Goal: Navigation & Orientation: Find specific page/section

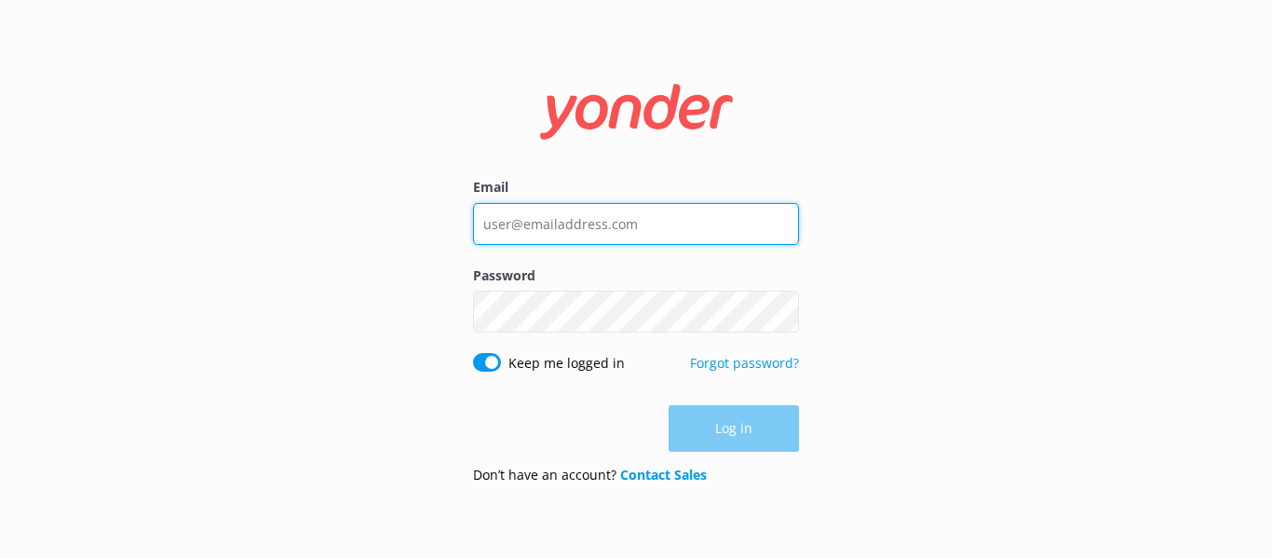
type input "[EMAIL_ADDRESS][DOMAIN_NAME]"
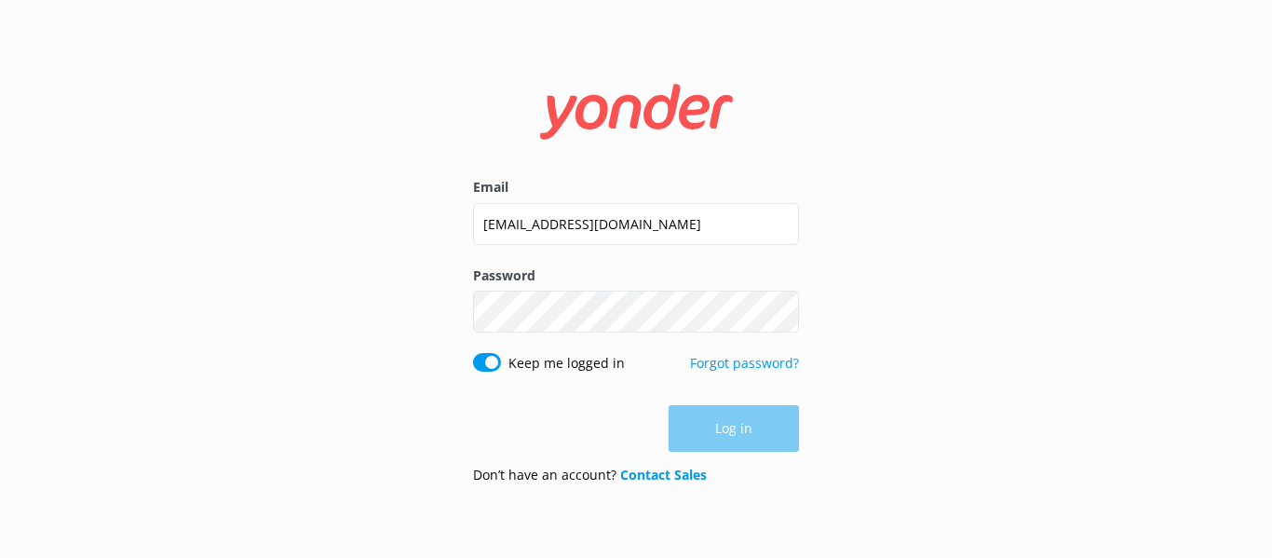
click at [767, 433] on div "Log in" at bounding box center [636, 428] width 326 height 47
click at [767, 433] on button "Log in" at bounding box center [734, 429] width 130 height 47
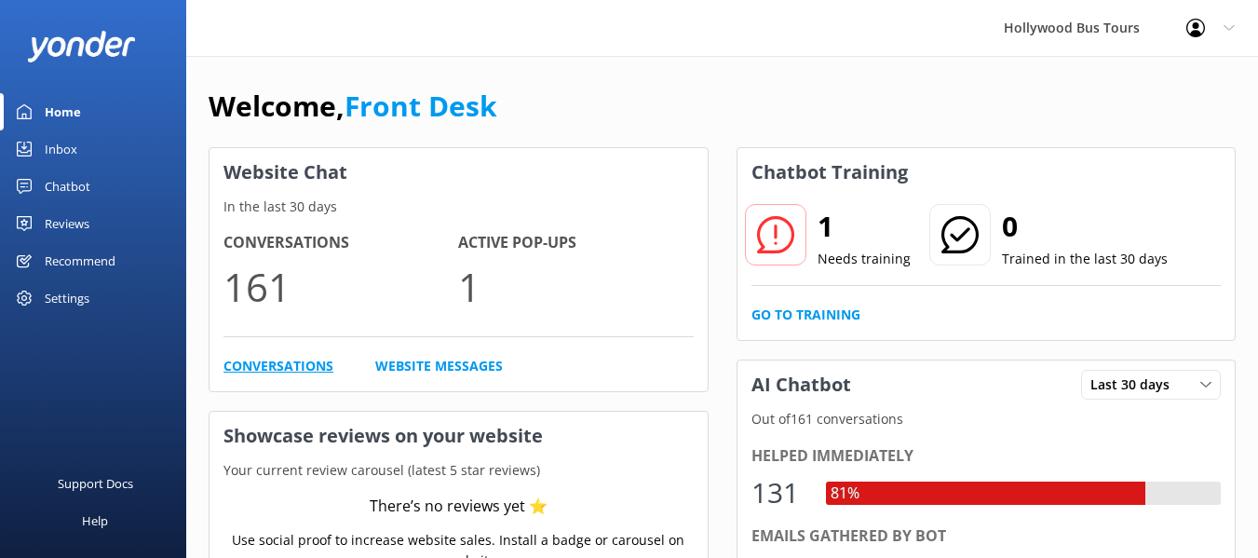
click at [278, 371] on link "Conversations" at bounding box center [279, 366] width 110 height 20
